Goal: Task Accomplishment & Management: Use online tool/utility

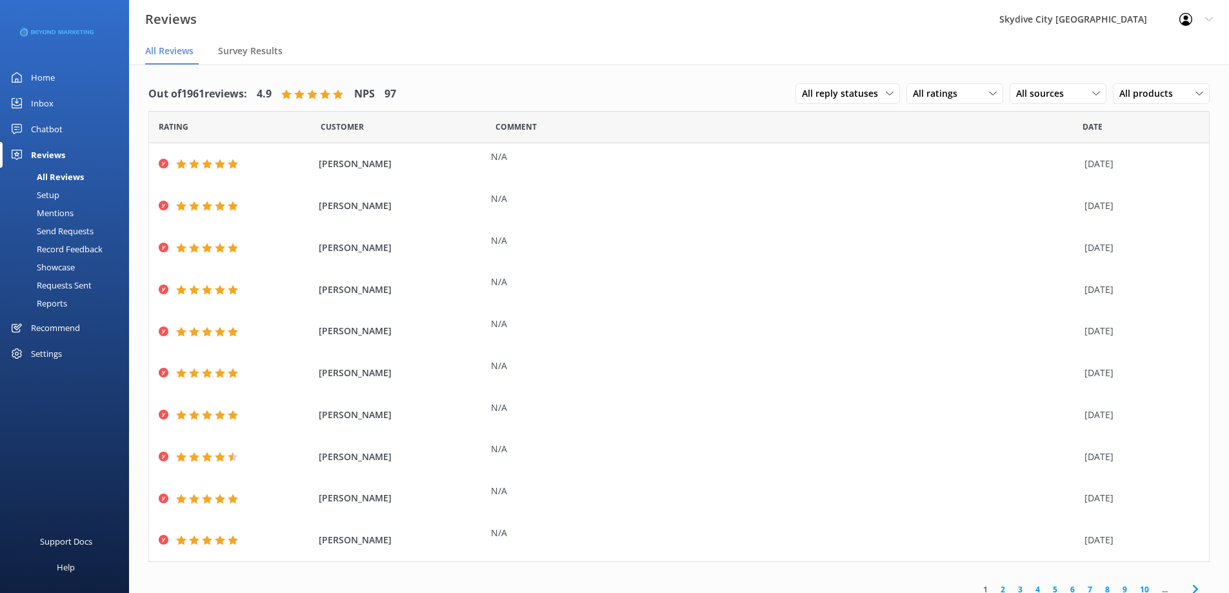
click at [68, 235] on div "Send Requests" at bounding box center [51, 231] width 86 height 18
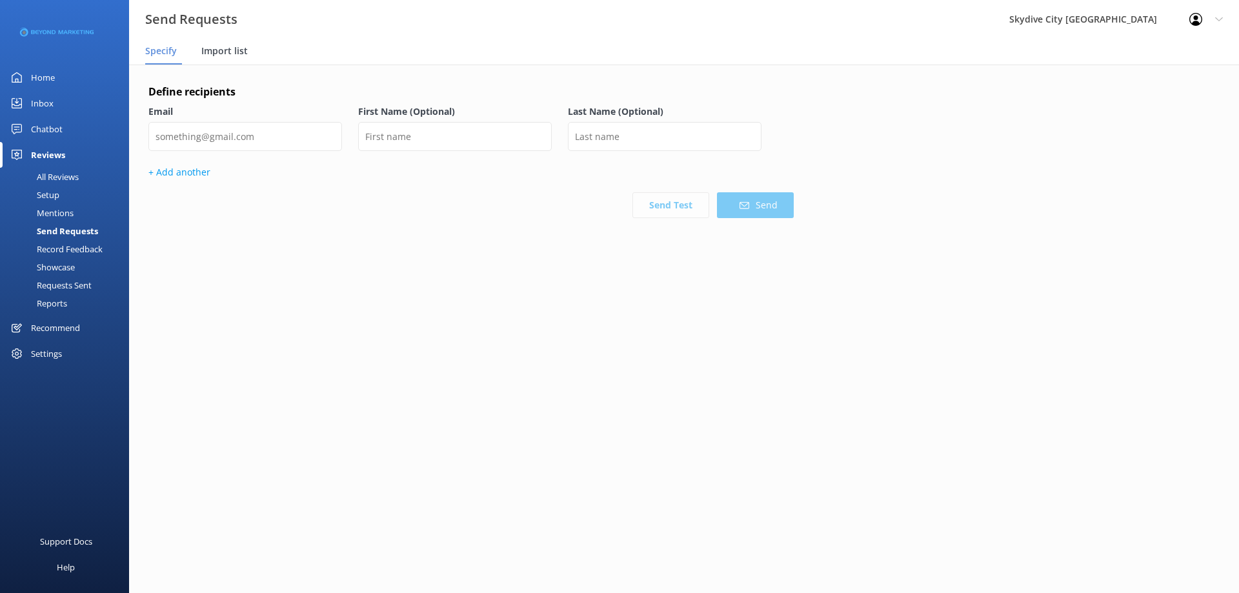
click at [223, 61] on div "Import list" at bounding box center [227, 52] width 52 height 26
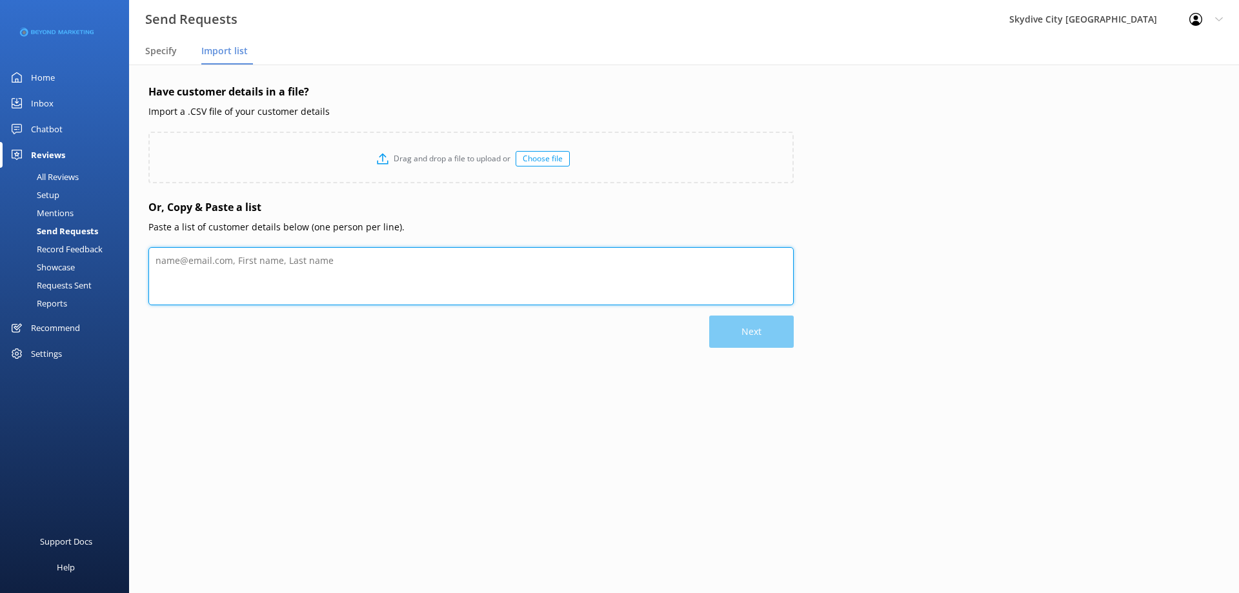
click at [235, 256] on textarea at bounding box center [470, 276] width 645 height 58
paste textarea "Loremip Dolors ametcons@adipi.eli Seddoei Tempori utlaboreetdo@magnaal.eni Admi…"
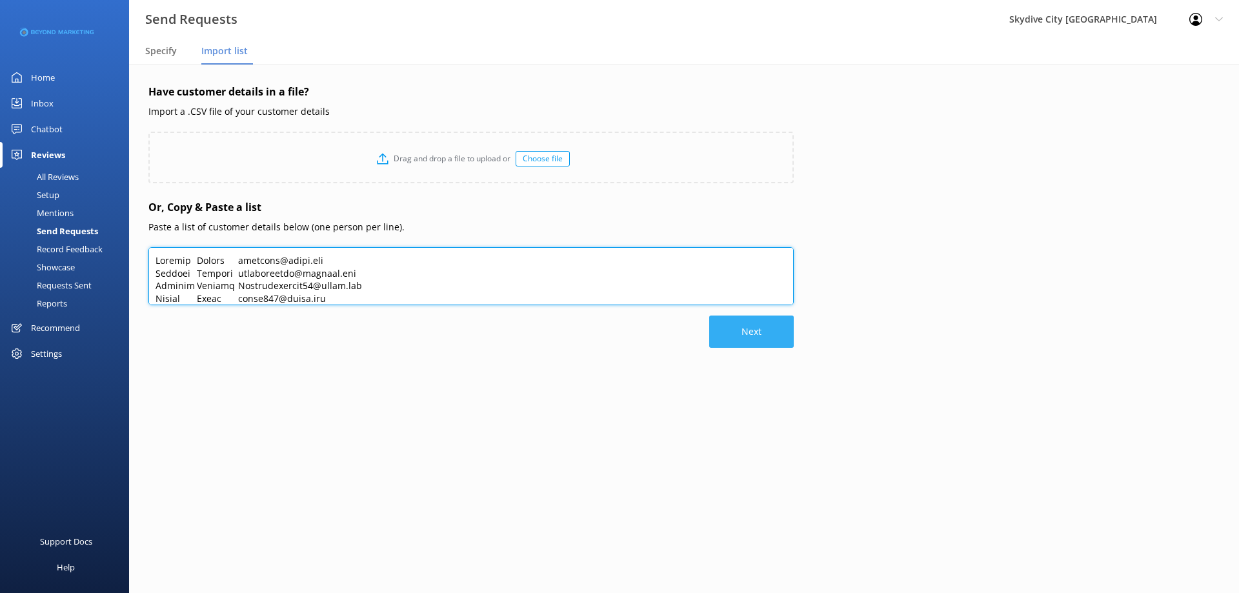
type textarea "Loremip Dolors ametcons@adipi.eli Seddoei Tempori utlaboreetdo@magnaal.eni Admi…"
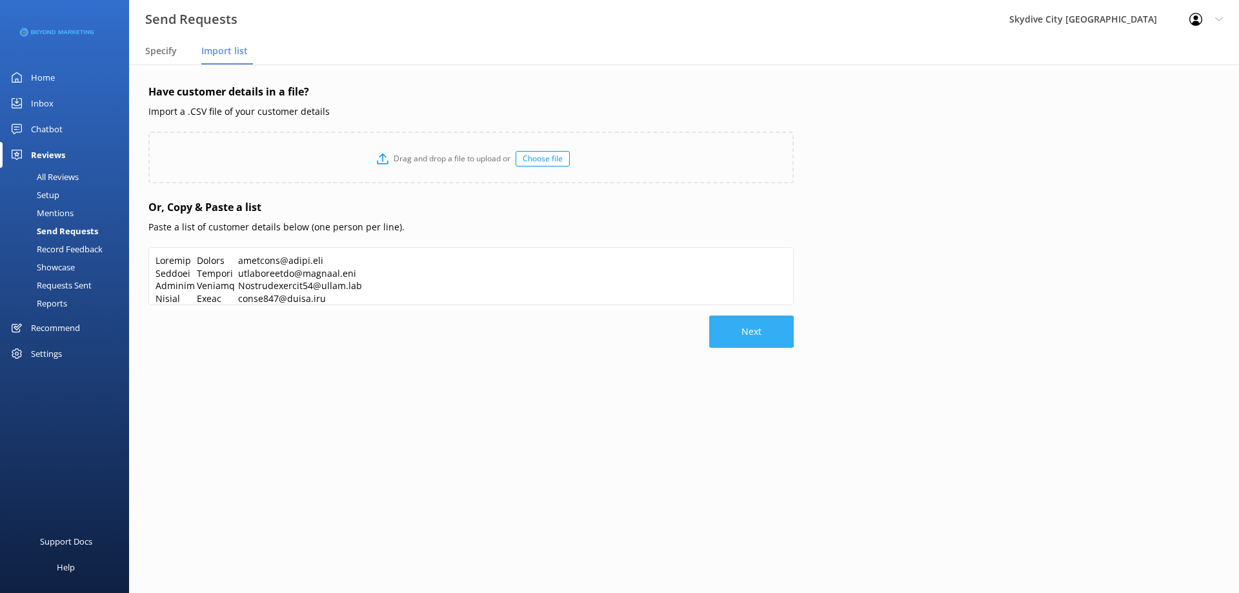
click at [718, 332] on button "Next" at bounding box center [751, 332] width 85 height 32
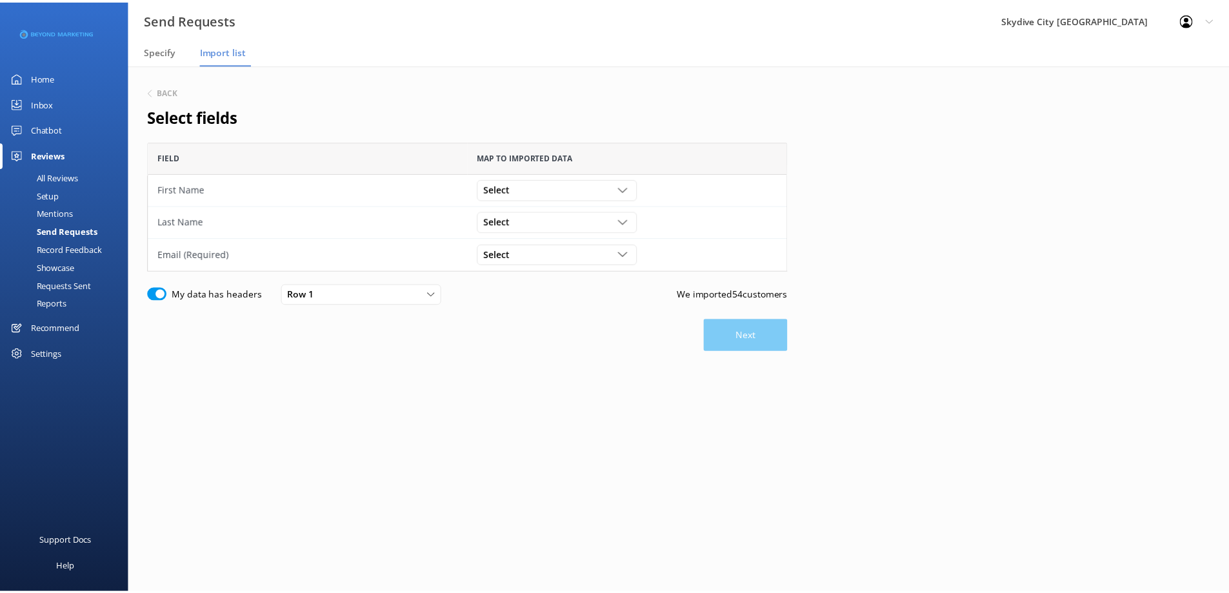
scroll to position [120, 636]
click at [565, 196] on div "Select [PERSON_NAME] [EMAIL_ADDRESS][DOMAIN_NAME]" at bounding box center [561, 189] width 161 height 21
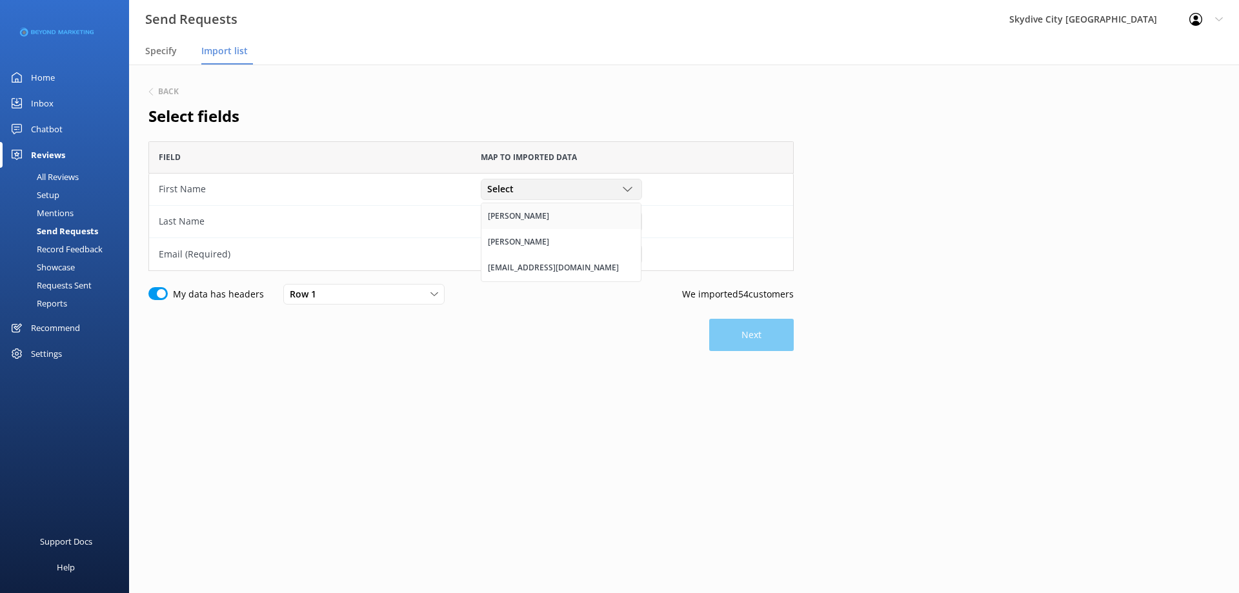
click at [512, 217] on div "[PERSON_NAME]" at bounding box center [518, 216] width 61 height 13
click at [516, 221] on span "Select" at bounding box center [504, 221] width 34 height 14
click at [525, 269] on link "[PERSON_NAME]" at bounding box center [560, 274] width 159 height 26
click at [538, 256] on div "Select" at bounding box center [561, 254] width 155 height 14
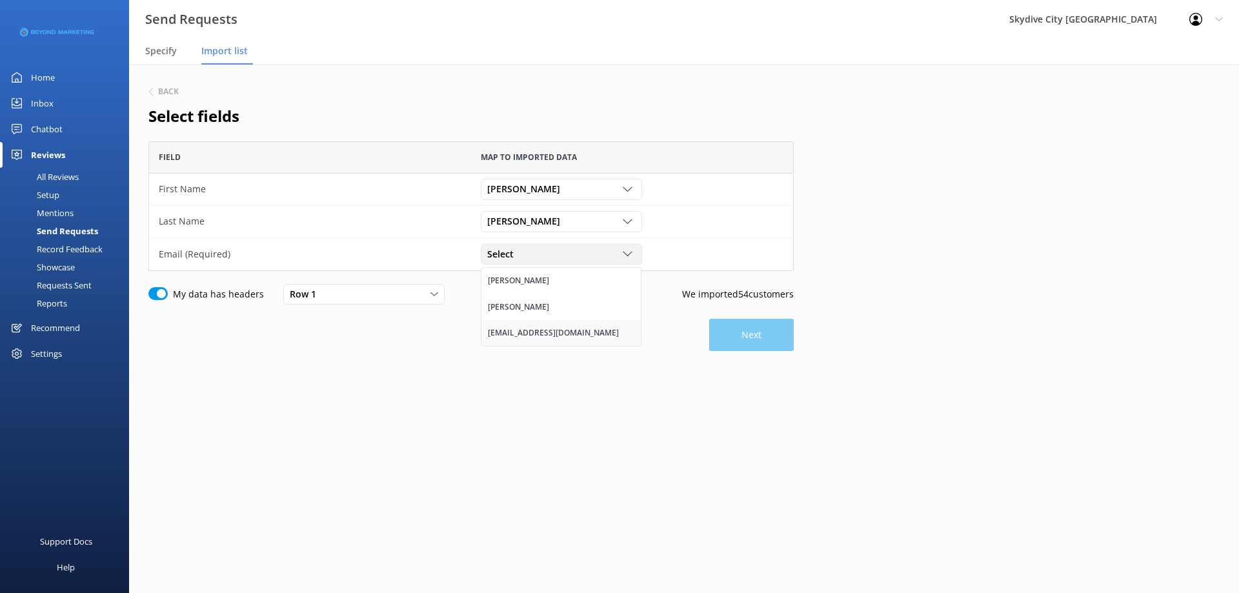
click at [536, 334] on div "[EMAIL_ADDRESS][DOMAIN_NAME]" at bounding box center [553, 333] width 131 height 13
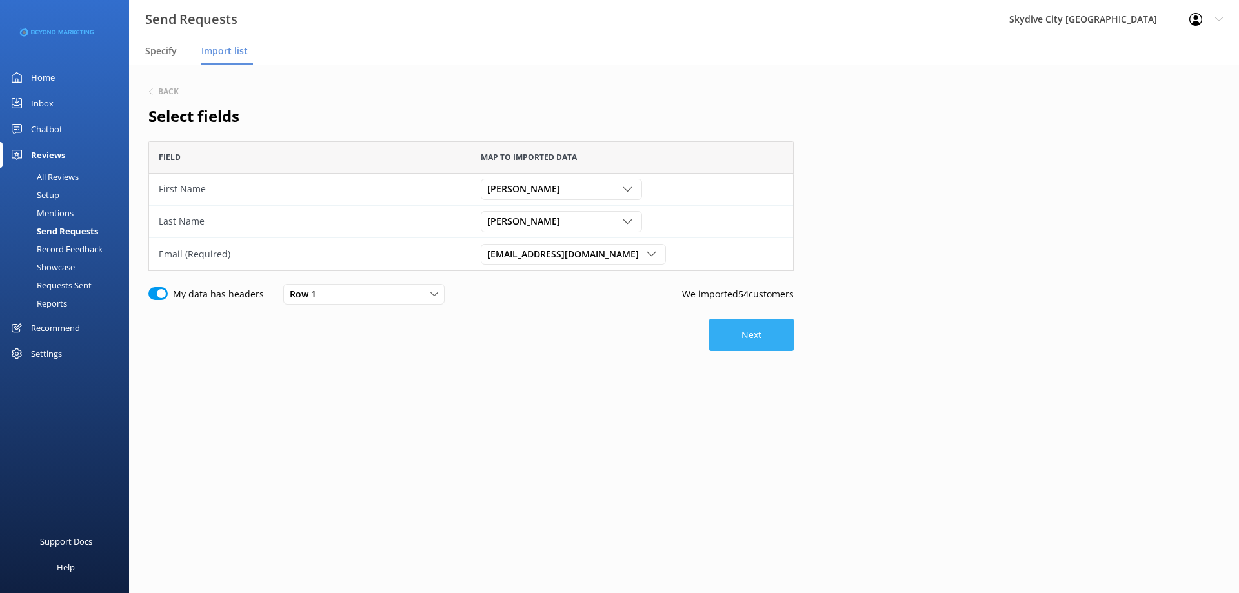
click at [736, 328] on button "Next" at bounding box center [751, 335] width 85 height 32
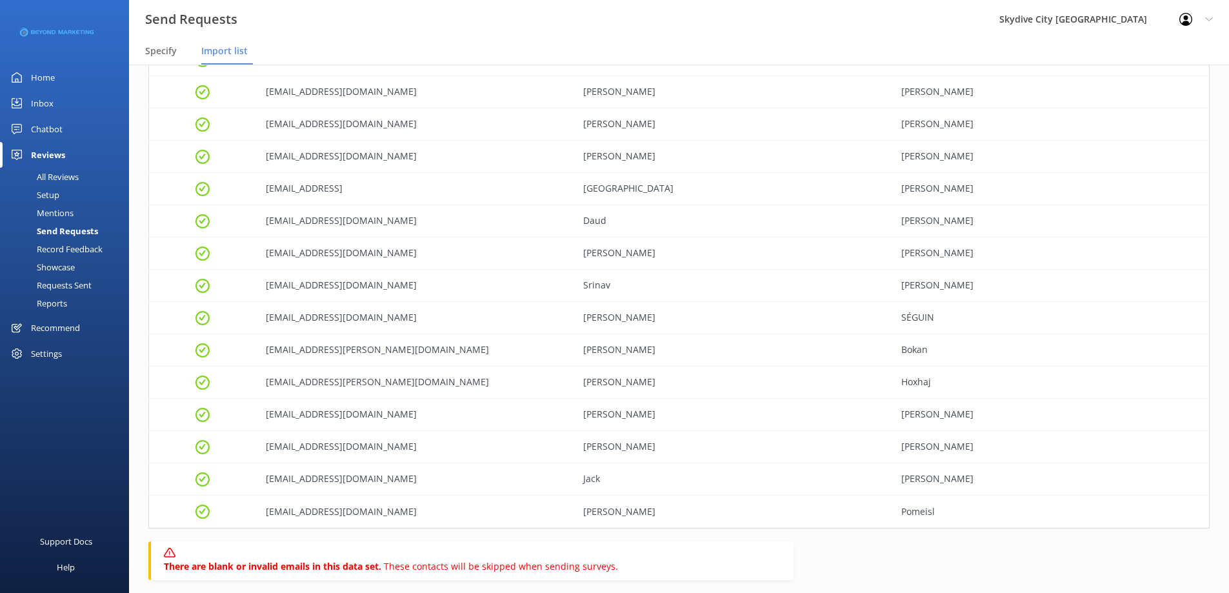
scroll to position [1485, 0]
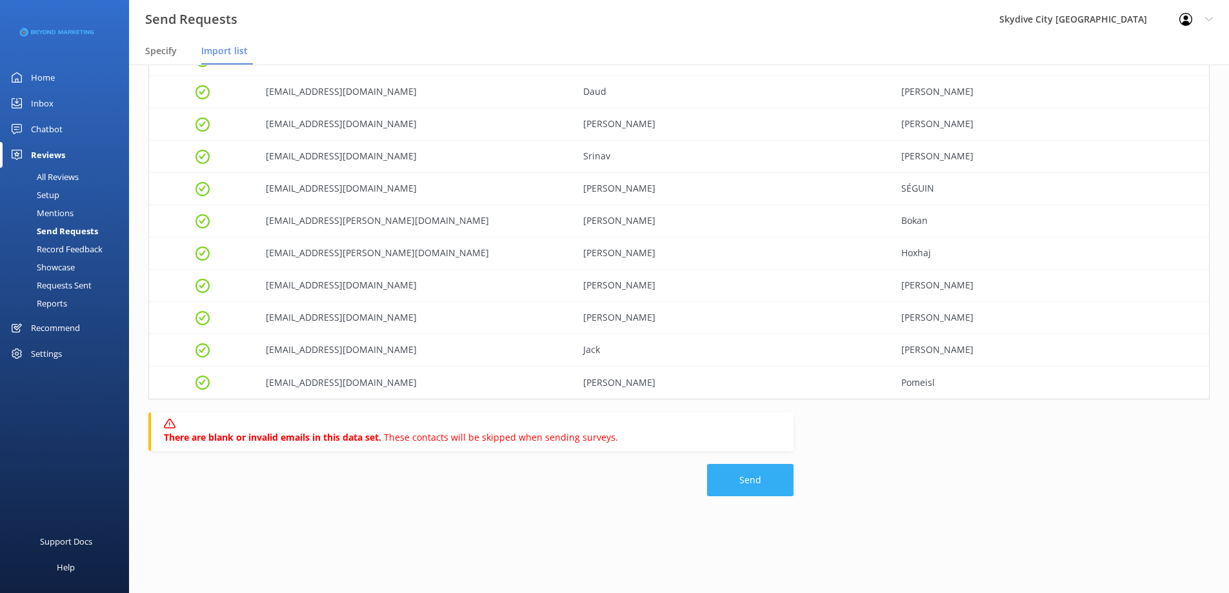
click at [758, 471] on button "Send" at bounding box center [750, 480] width 86 height 32
